Goal: Find specific page/section: Find specific page/section

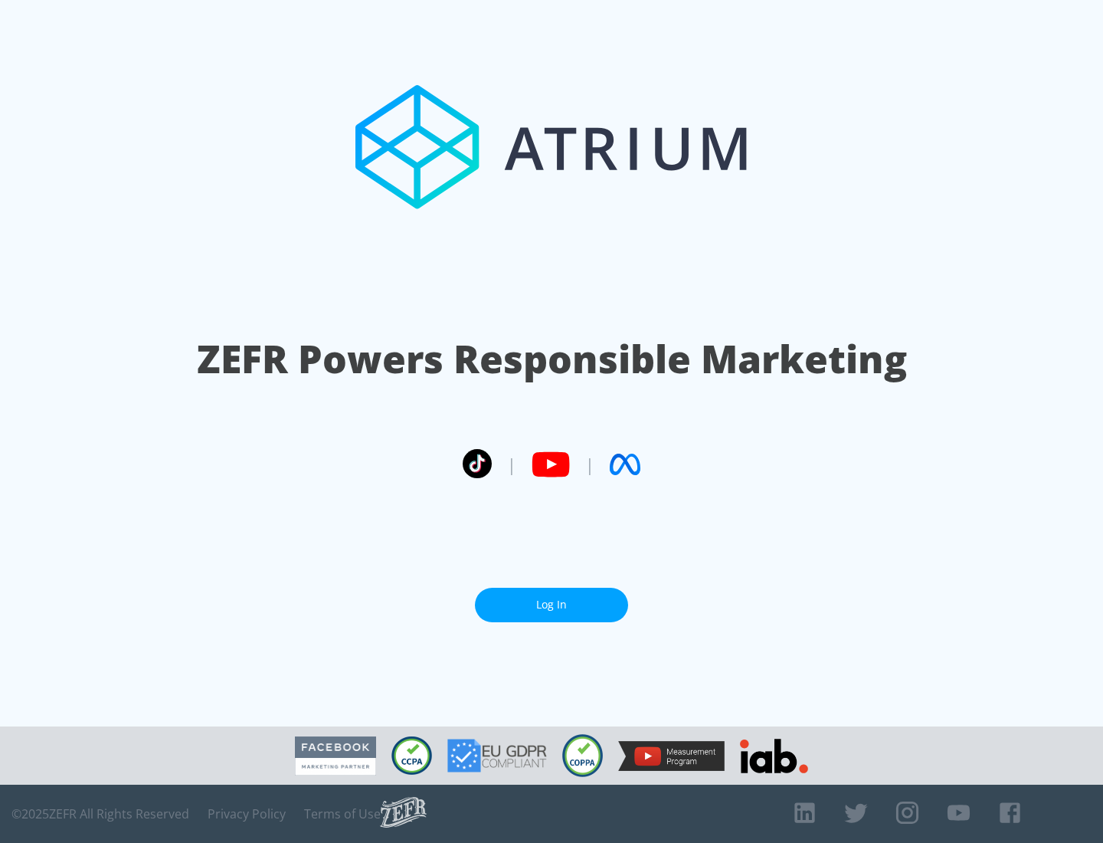
click at [552, 604] on link "Log In" at bounding box center [551, 605] width 153 height 34
